Goal: Task Accomplishment & Management: Use online tool/utility

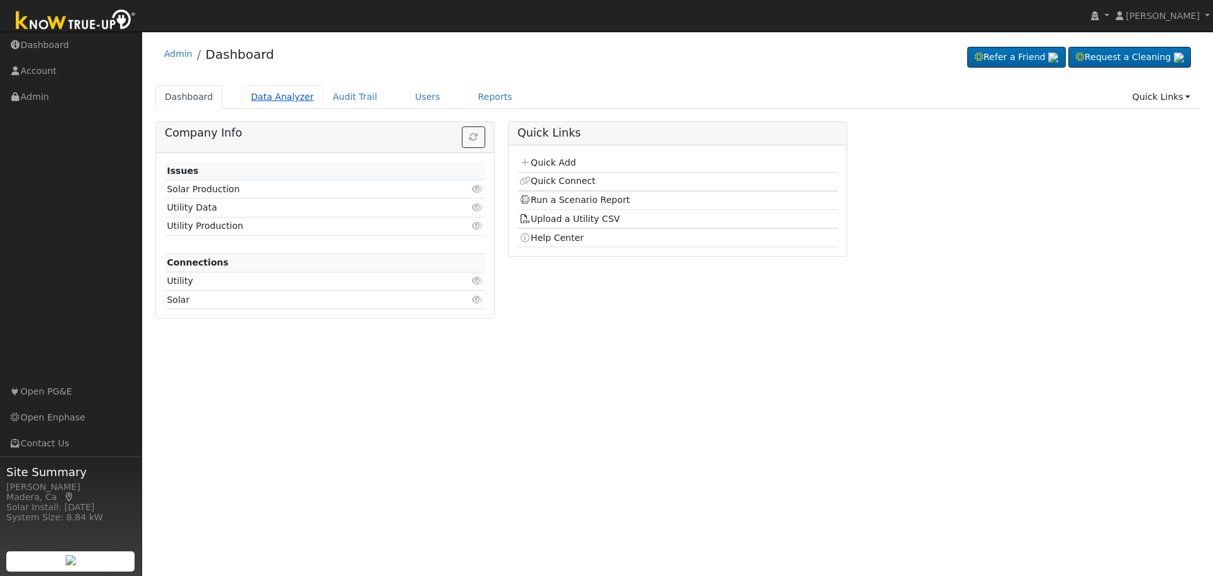
click at [270, 100] on link "Data Analyzer" at bounding box center [282, 96] width 82 height 23
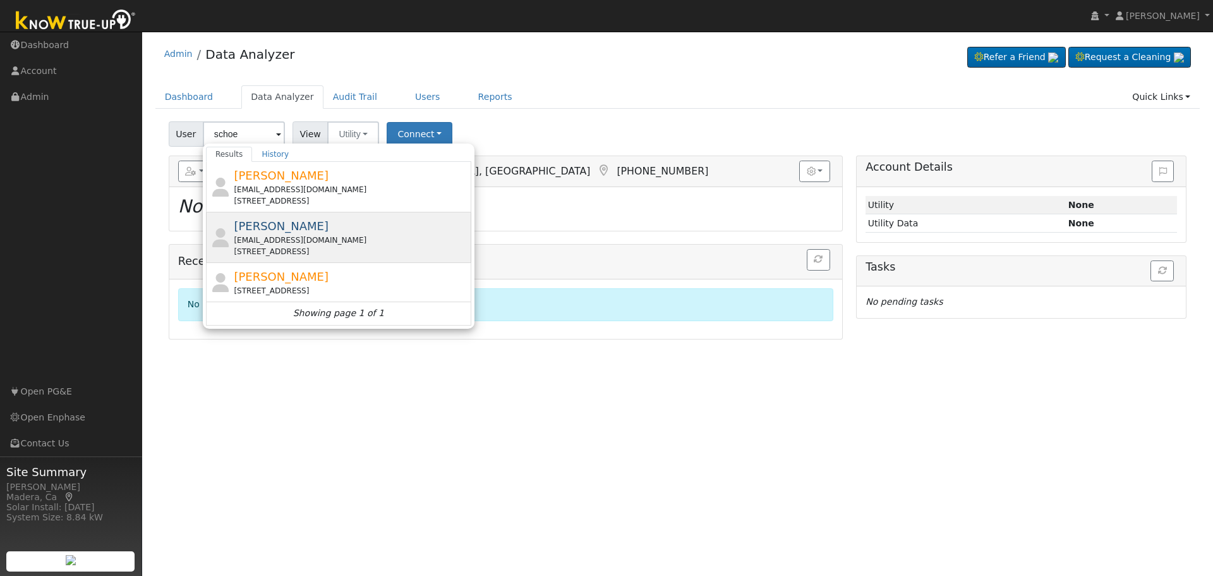
click at [329, 236] on div "[EMAIL_ADDRESS][DOMAIN_NAME]" at bounding box center [351, 239] width 234 height 11
type input "[PERSON_NAME]"
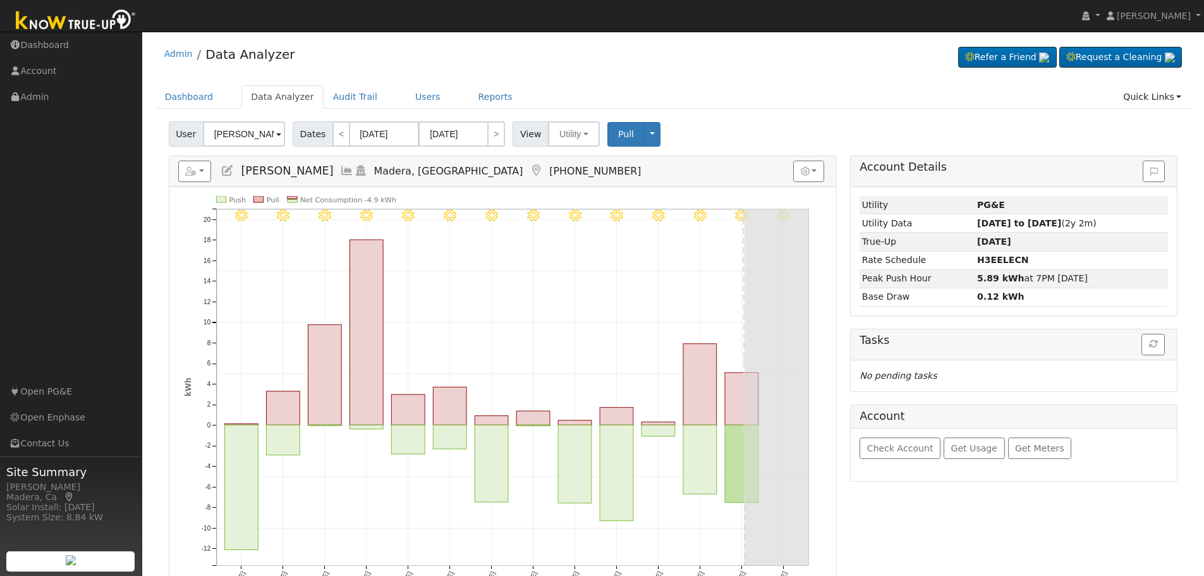
click at [354, 171] on icon at bounding box center [347, 170] width 14 height 11
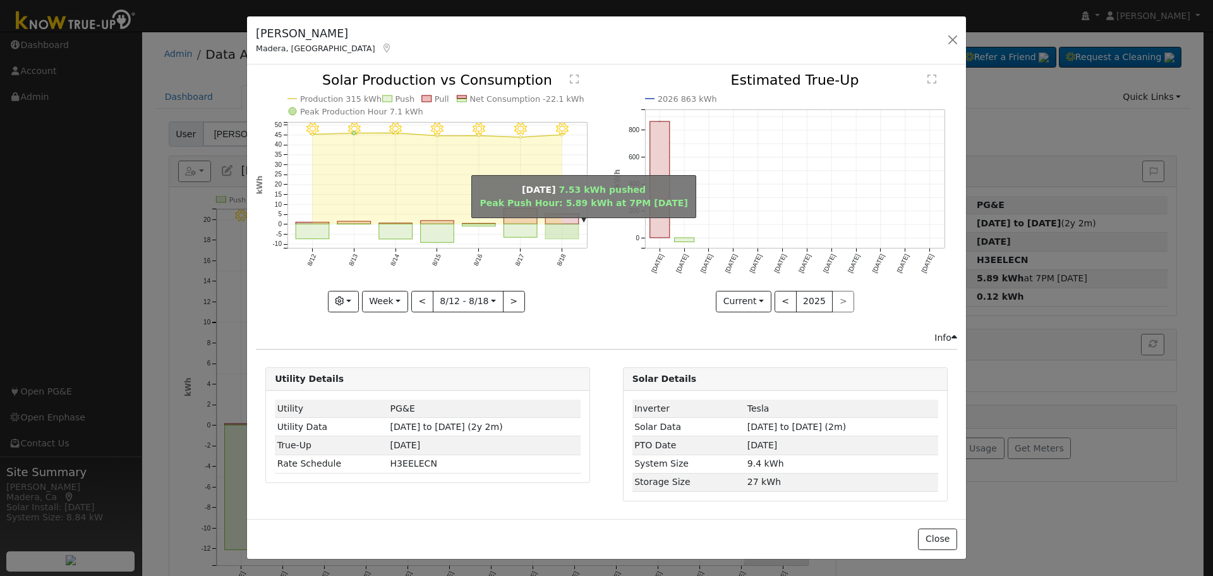
click at [567, 231] on rect "onclick=""" at bounding box center [562, 231] width 33 height 15
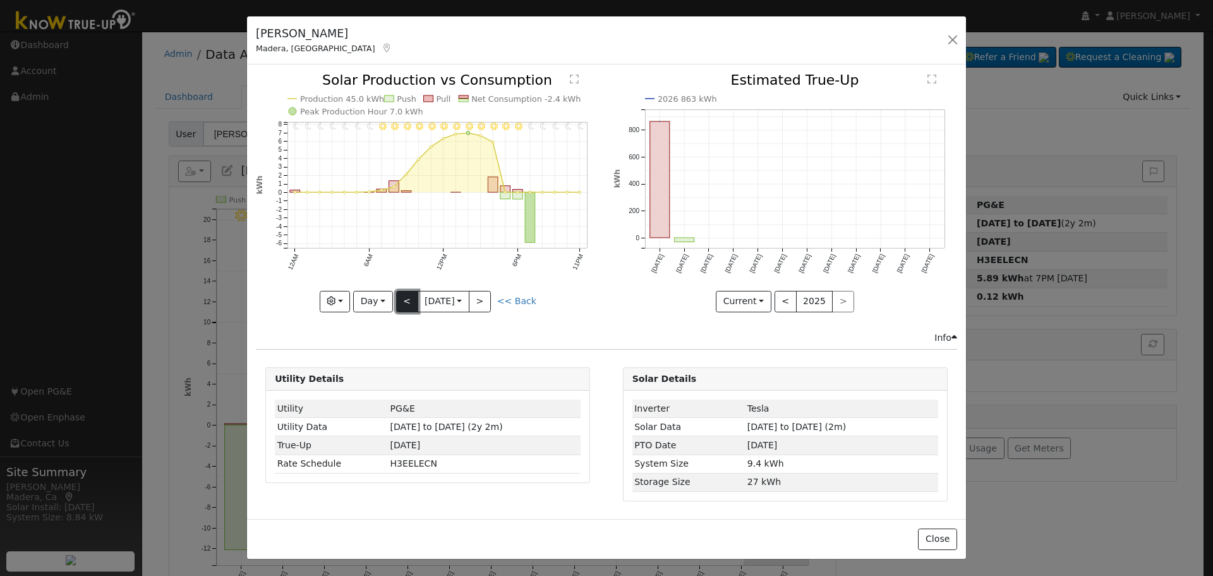
click at [401, 302] on button "<" at bounding box center [407, 301] width 22 height 21
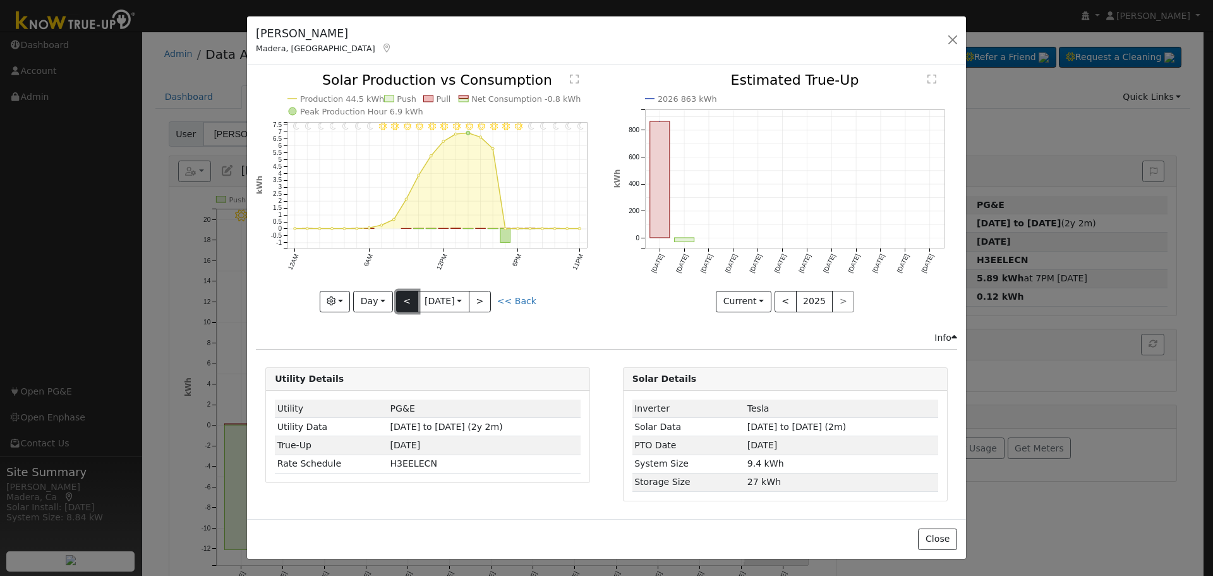
click at [401, 302] on button "<" at bounding box center [407, 301] width 22 height 21
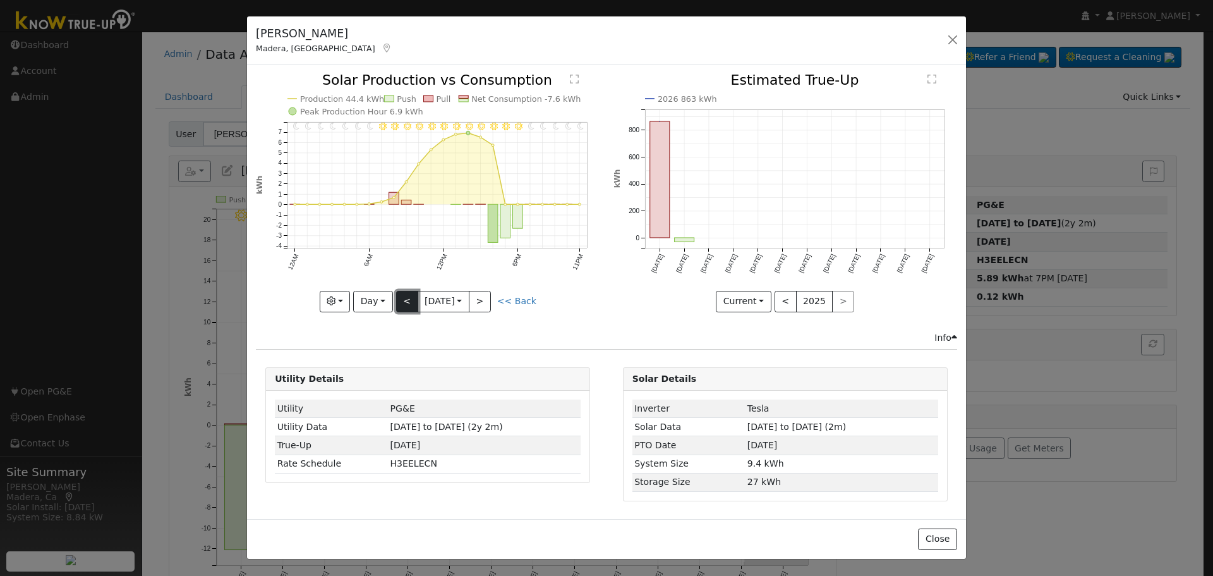
click at [401, 302] on button "<" at bounding box center [407, 301] width 22 height 21
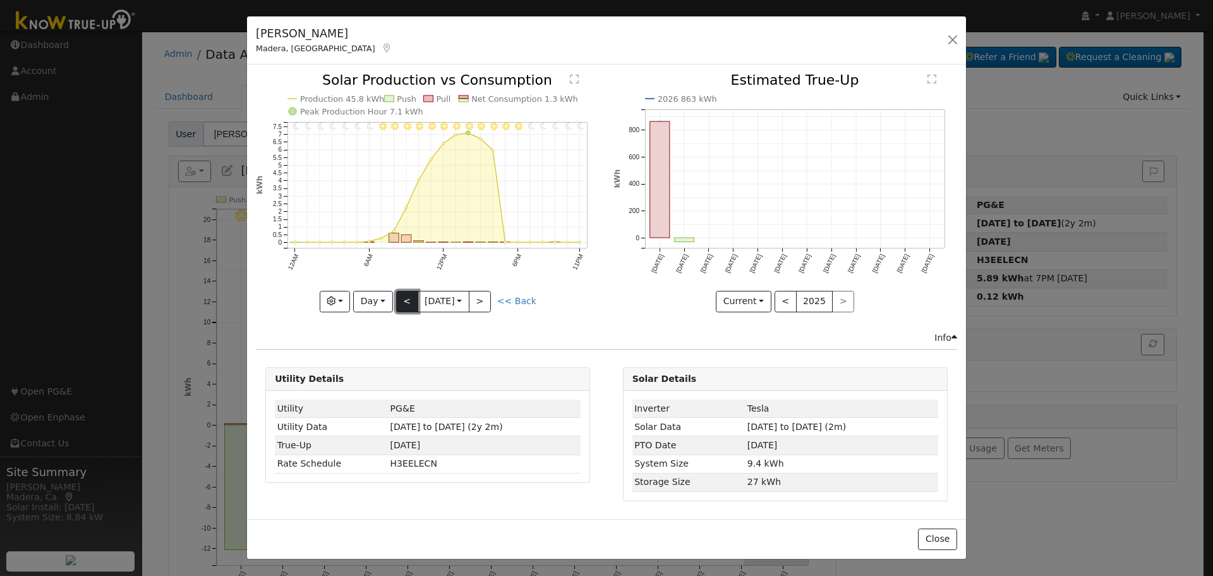
click at [401, 302] on button "<" at bounding box center [407, 301] width 22 height 21
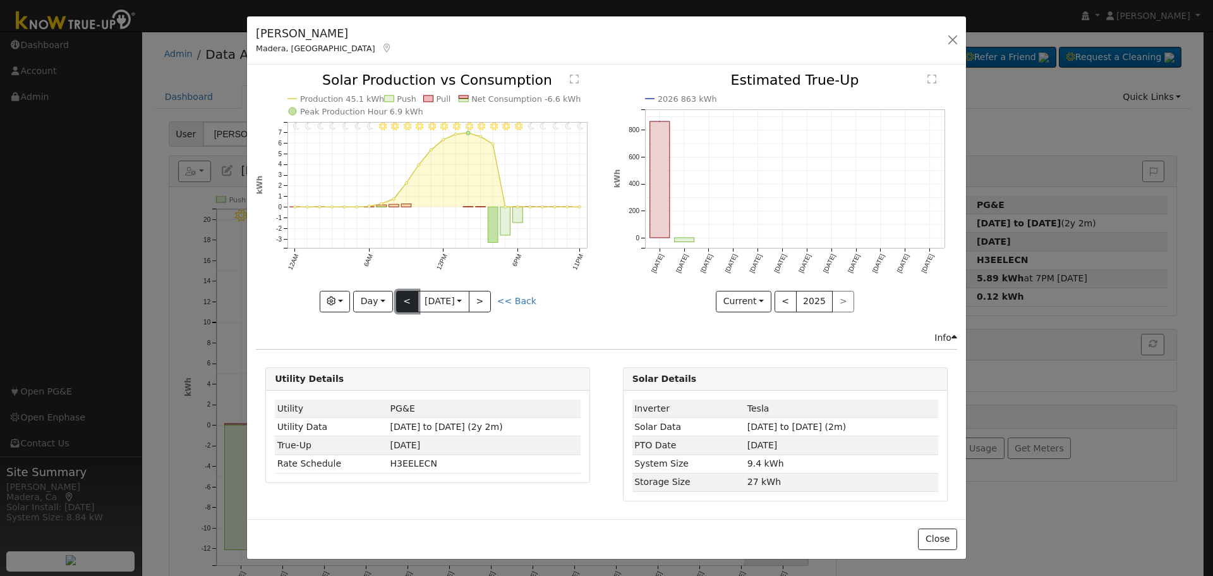
click at [401, 302] on button "<" at bounding box center [407, 301] width 22 height 21
click at [401, 302] on div "11PM - Clear 10PM - Clear 9PM - Clear 8PM - Clear 7PM - Clear 6PM - Clear 5PM -…" at bounding box center [428, 192] width 344 height 238
click at [401, 302] on button "<" at bounding box center [407, 301] width 22 height 21
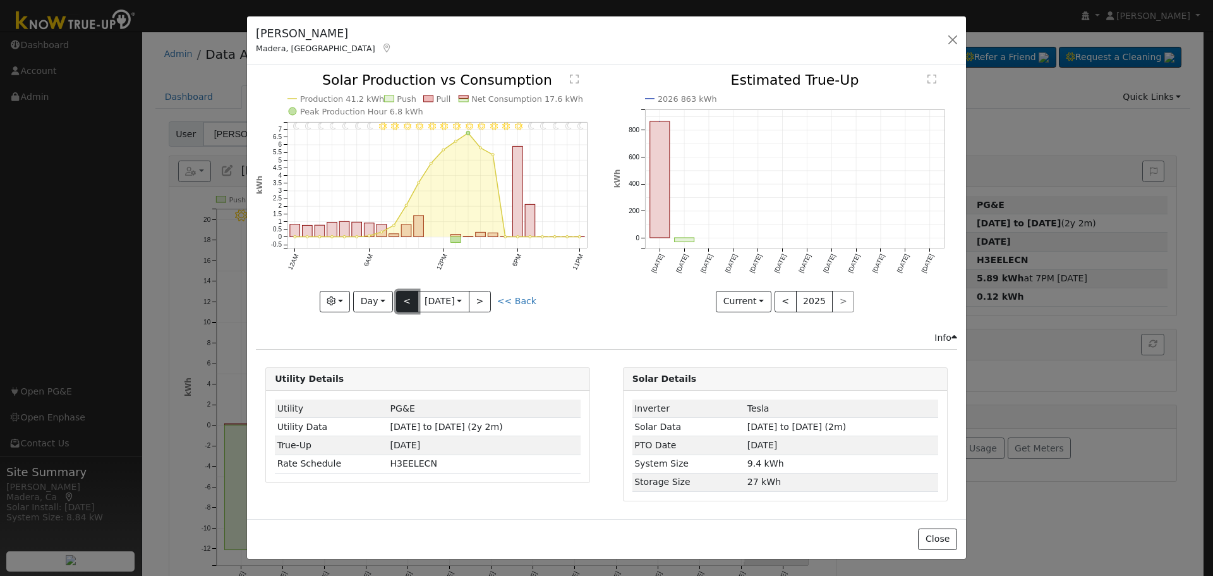
click at [401, 302] on button "<" at bounding box center [407, 301] width 22 height 21
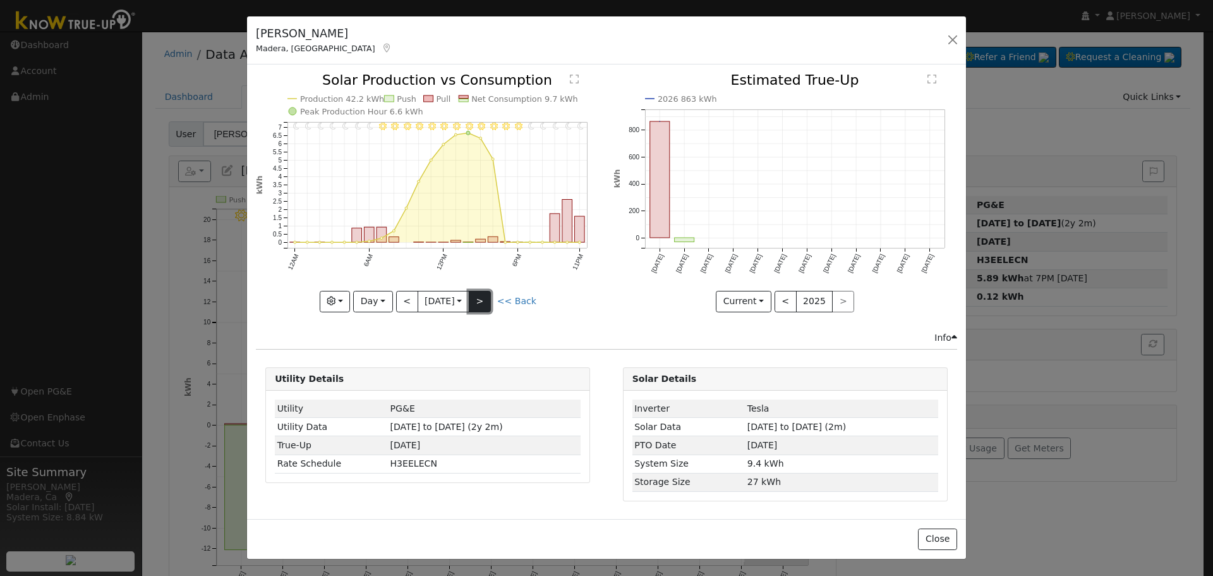
click at [478, 300] on button ">" at bounding box center [480, 301] width 22 height 21
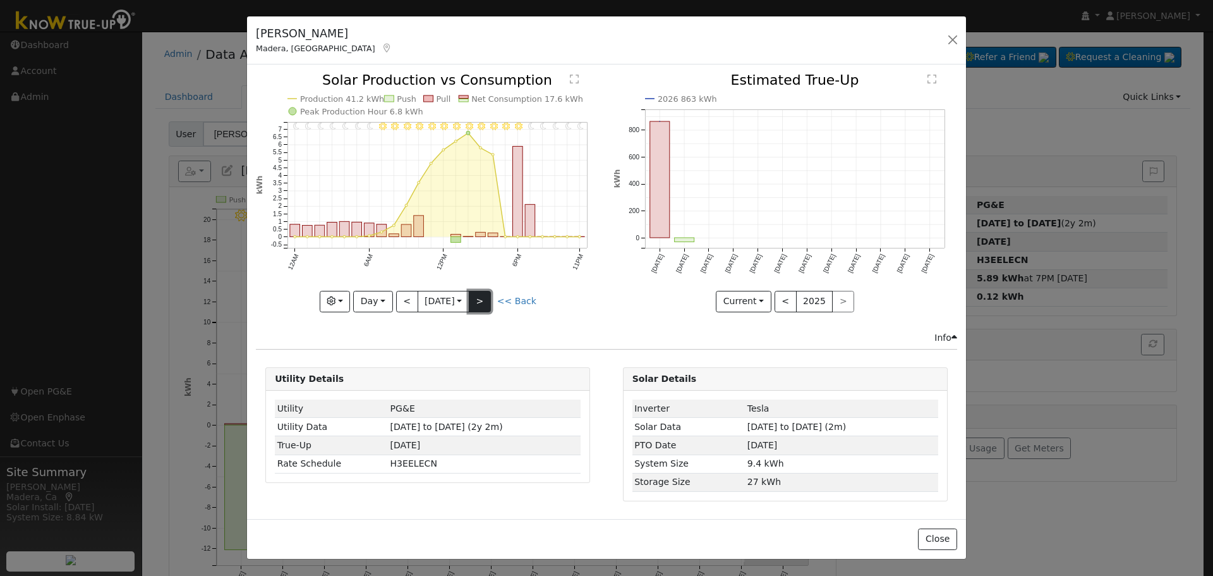
click at [478, 300] on button ">" at bounding box center [480, 301] width 22 height 21
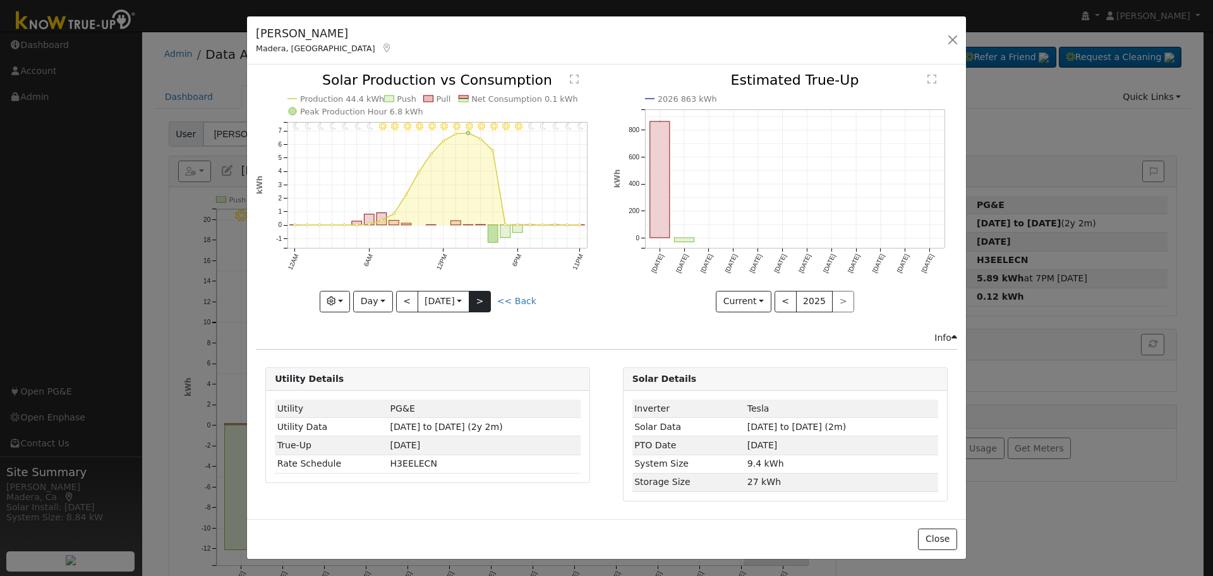
click at [478, 300] on div "11PM - Clear 10PM - Clear 9PM - Clear 8PM - Clear 7PM - Clear 6PM - Clear 5PM -…" at bounding box center [428, 192] width 344 height 238
click at [478, 300] on button ">" at bounding box center [480, 301] width 22 height 21
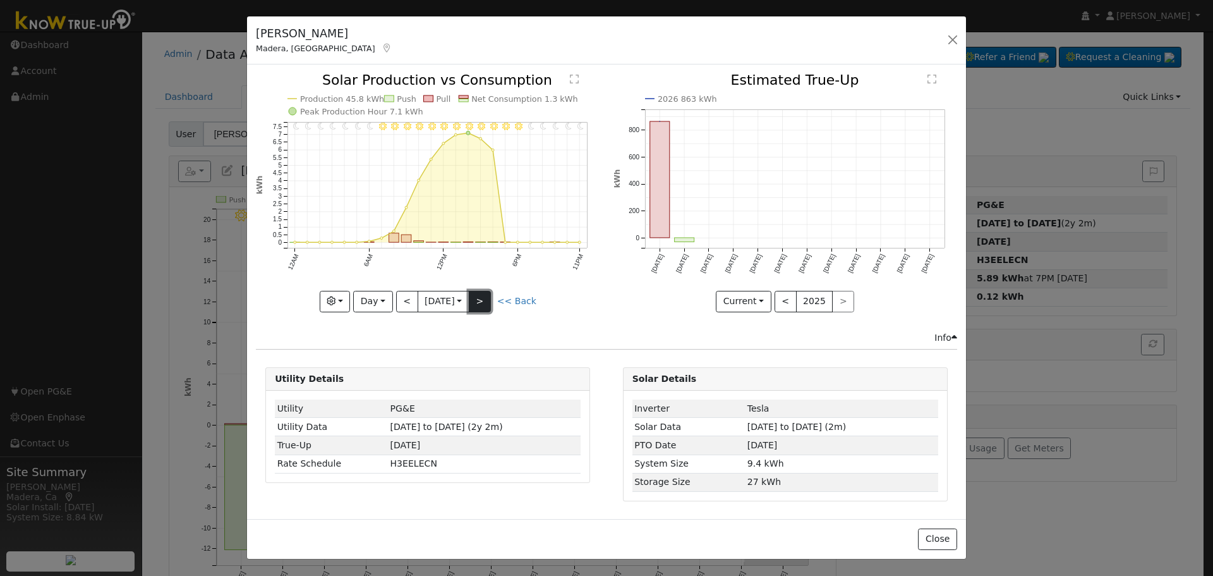
click at [490, 303] on button ">" at bounding box center [480, 301] width 22 height 21
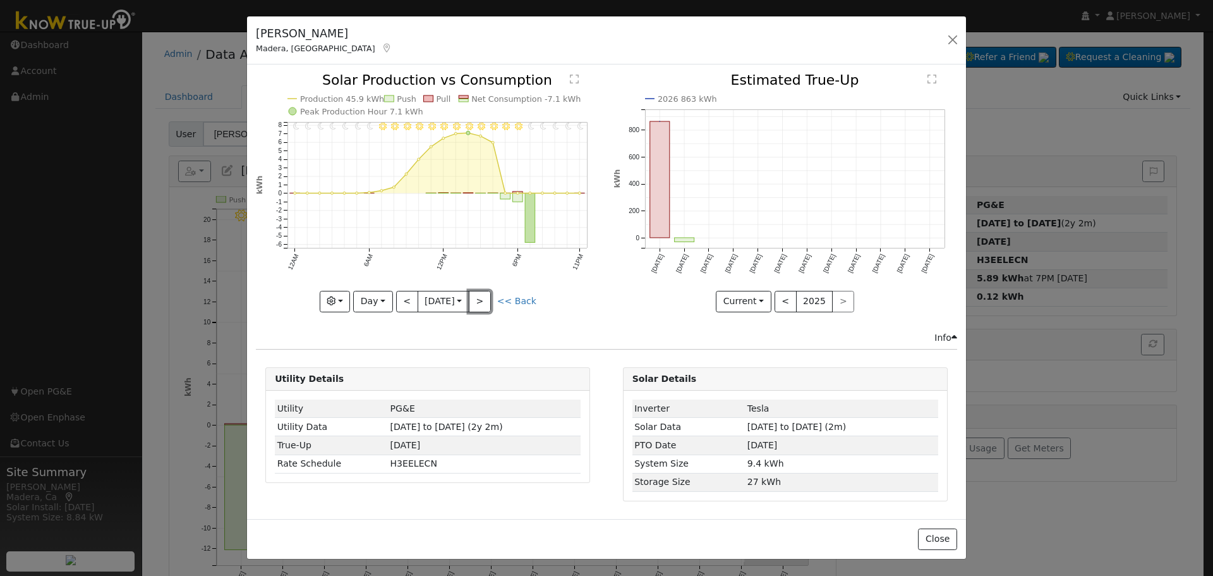
click at [482, 298] on button ">" at bounding box center [480, 301] width 22 height 21
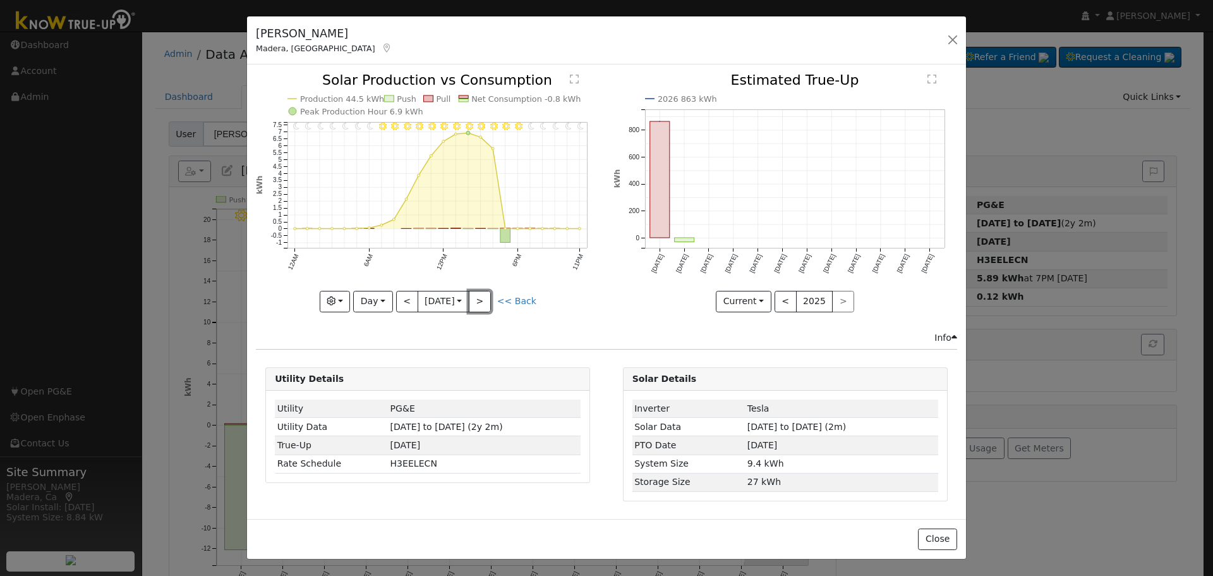
click at [482, 298] on button ">" at bounding box center [480, 301] width 22 height 21
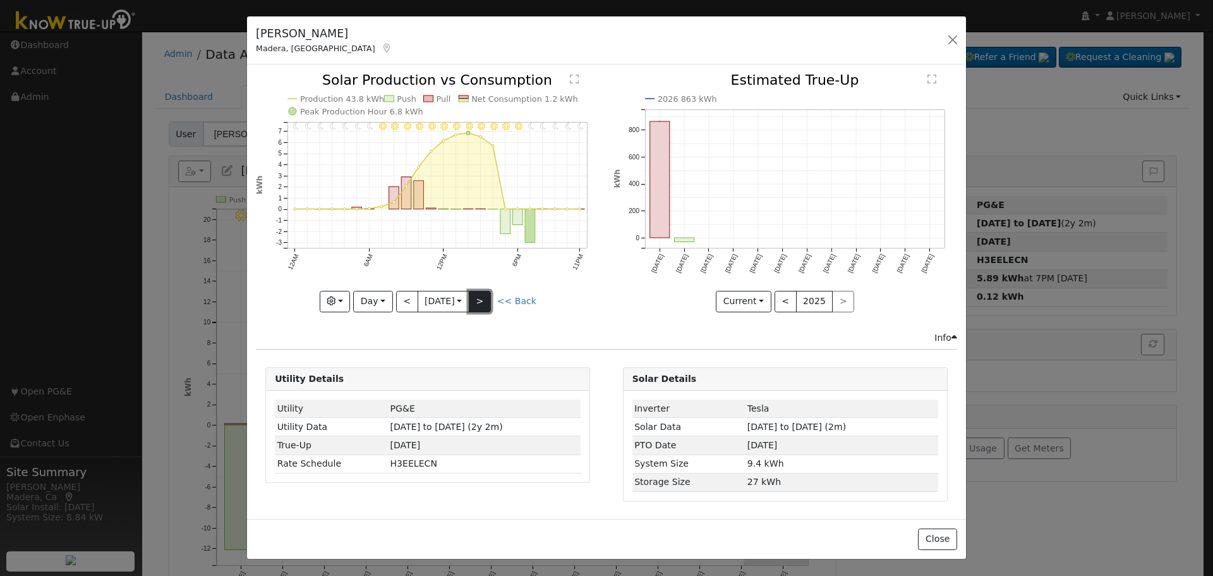
click at [485, 301] on button ">" at bounding box center [480, 301] width 22 height 21
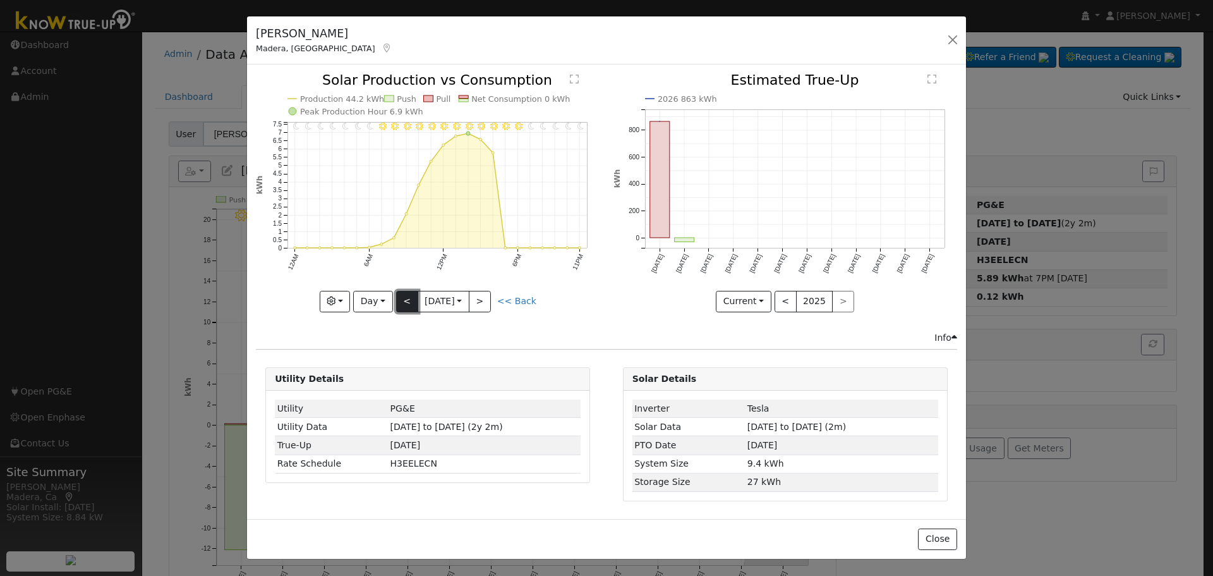
click at [405, 301] on button "<" at bounding box center [407, 301] width 22 height 21
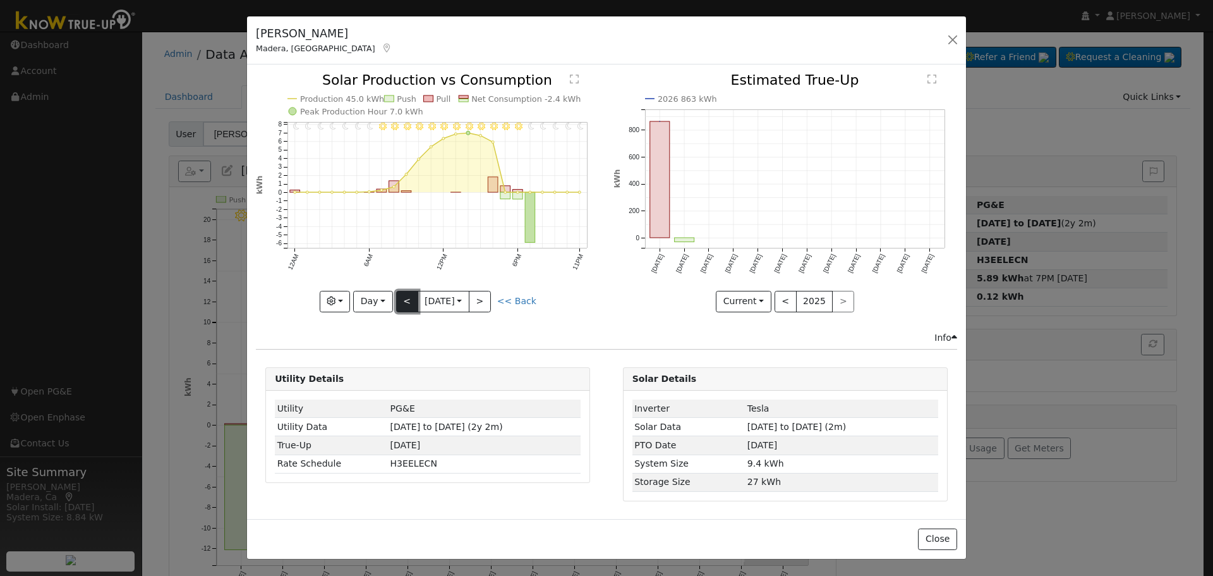
click at [405, 301] on button "<" at bounding box center [407, 301] width 22 height 21
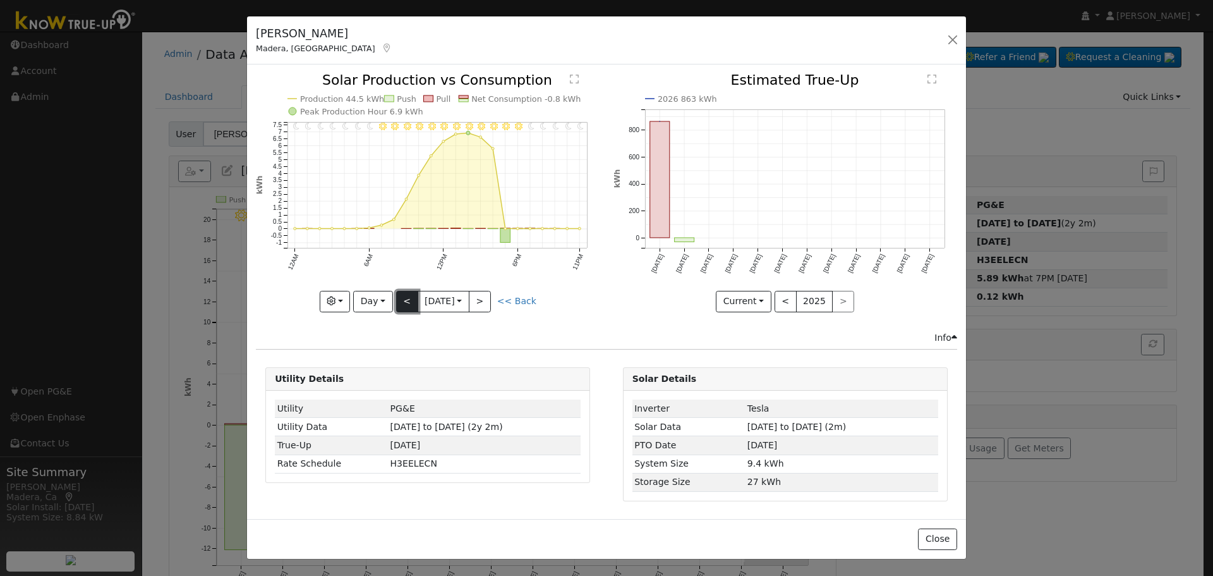
click at [405, 301] on button "<" at bounding box center [407, 301] width 22 height 21
type input "[DATE]"
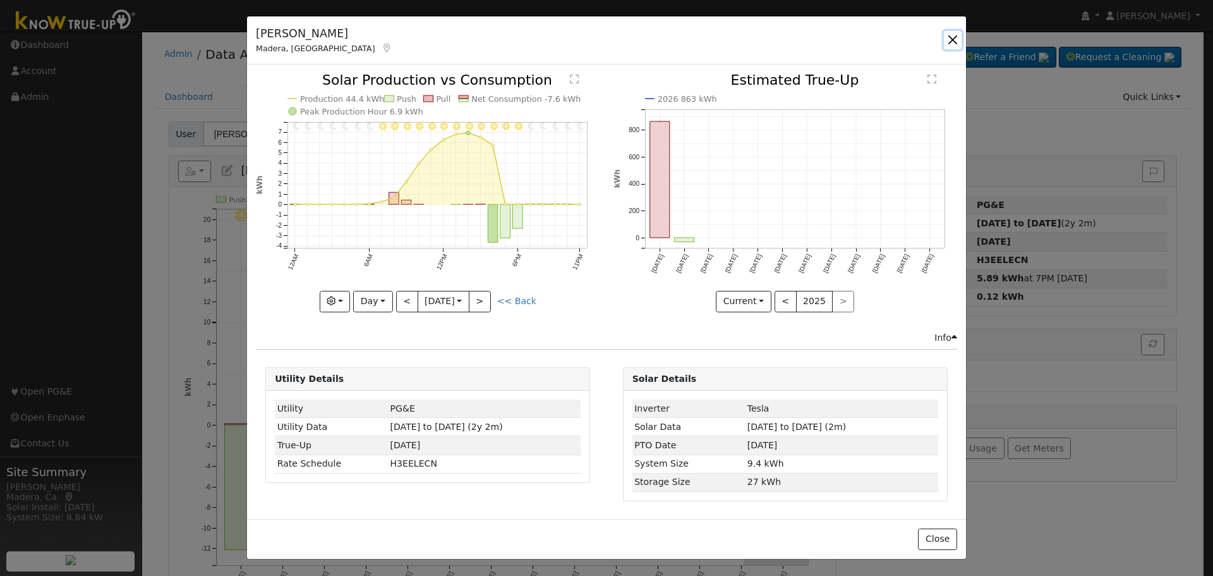
click at [952, 38] on button "button" at bounding box center [953, 40] width 18 height 18
